Goal: Information Seeking & Learning: Learn about a topic

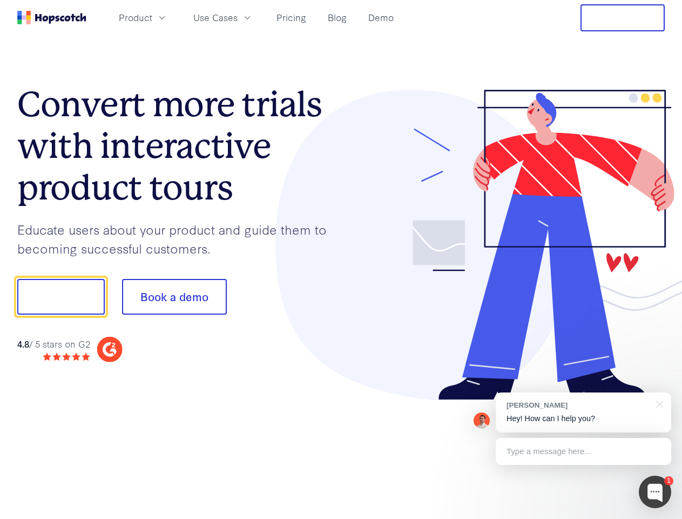
click at [341, 259] on div at bounding box center [503, 245] width 324 height 311
click at [152, 17] on span "Product" at bounding box center [135, 18] width 33 height 14
click at [238, 17] on span "Use Cases" at bounding box center [215, 18] width 44 height 14
click at [623, 18] on button "Free Trial" at bounding box center [623, 17] width 84 height 27
click at [60, 297] on button "Show me!" at bounding box center [61, 297] width 88 height 36
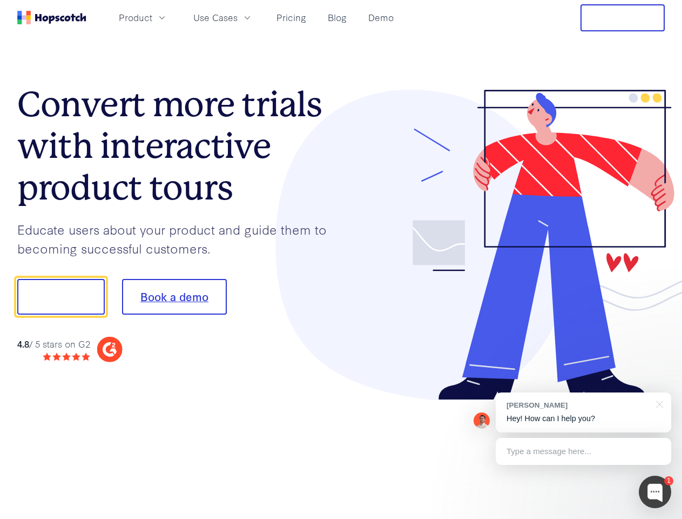
click at [174, 297] on button "Book a demo" at bounding box center [174, 297] width 105 height 36
click at [655, 492] on div at bounding box center [655, 491] width 32 height 32
click at [583, 412] on div "[PERSON_NAME] Hey! How can I help you?" at bounding box center [584, 412] width 176 height 40
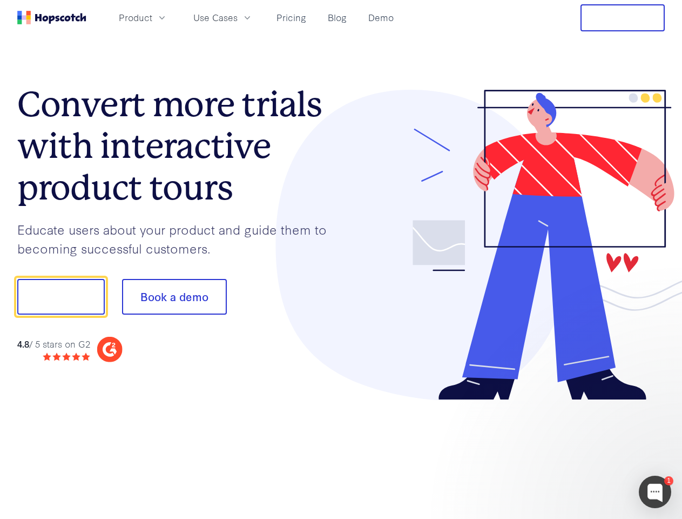
click at [658, 403] on div at bounding box center [570, 368] width 203 height 216
click at [583, 451] on div at bounding box center [570, 368] width 203 height 216
